Goal: Register for event/course

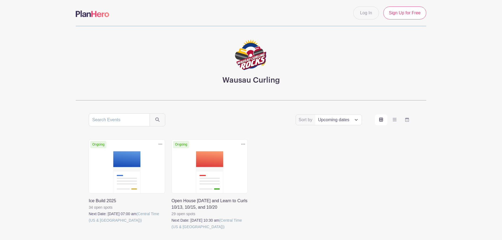
scroll to position [27, 0]
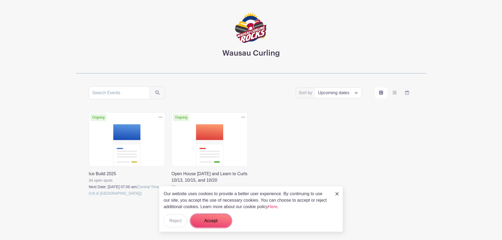
click at [211, 220] on button "Accept" at bounding box center [211, 221] width 41 height 13
click at [336, 195] on img at bounding box center [336, 194] width 3 height 3
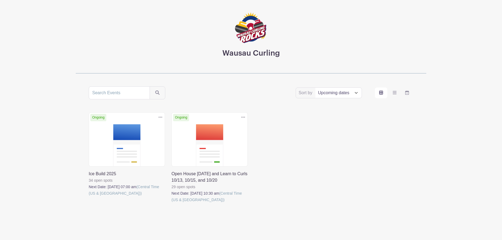
click at [171, 203] on link at bounding box center [171, 203] width 0 height 0
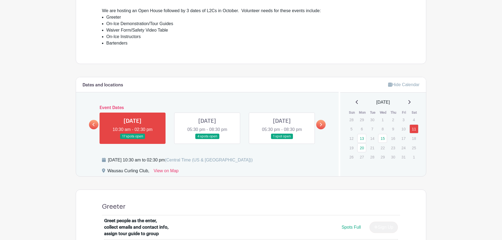
scroll to position [216, 0]
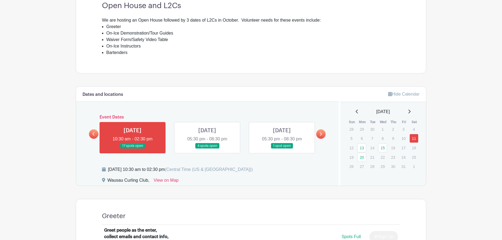
click at [282, 149] on link at bounding box center [282, 149] width 0 height 0
